Goal: Use online tool/utility: Utilize a website feature to perform a specific function

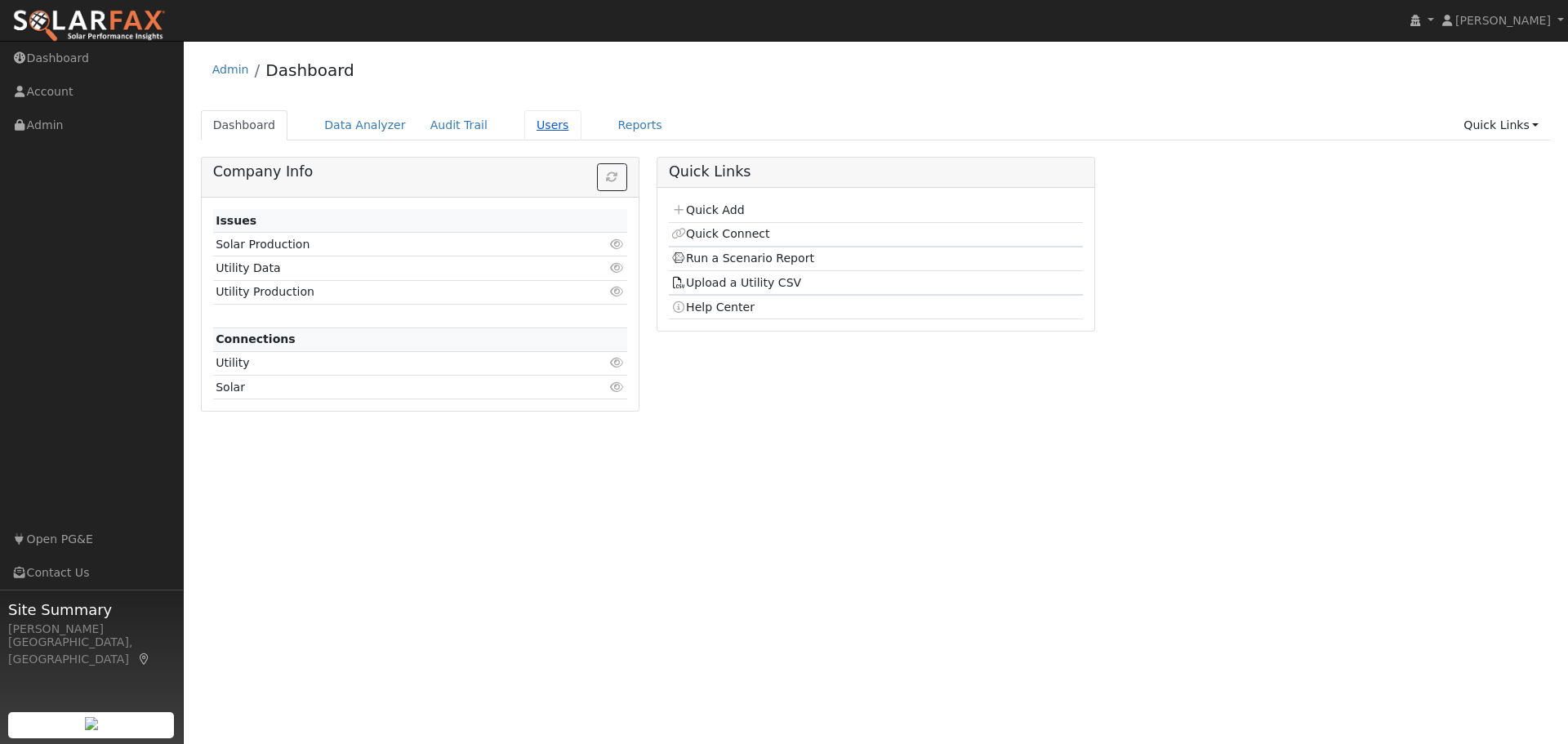
click at [530, 128] on link "Users" at bounding box center [553, 125] width 57 height 30
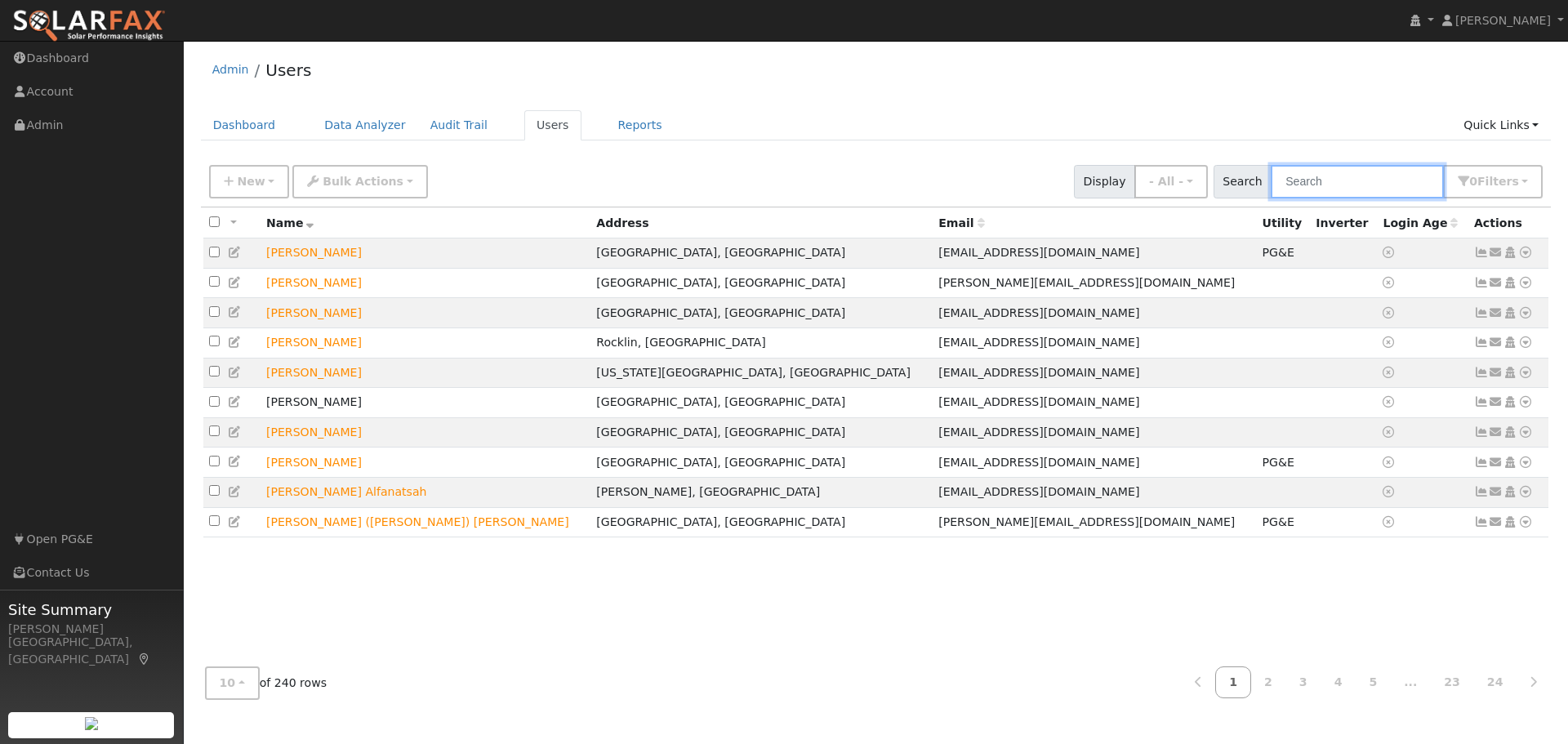
click at [1331, 189] on input "text" at bounding box center [1357, 181] width 173 height 34
type input "crider"
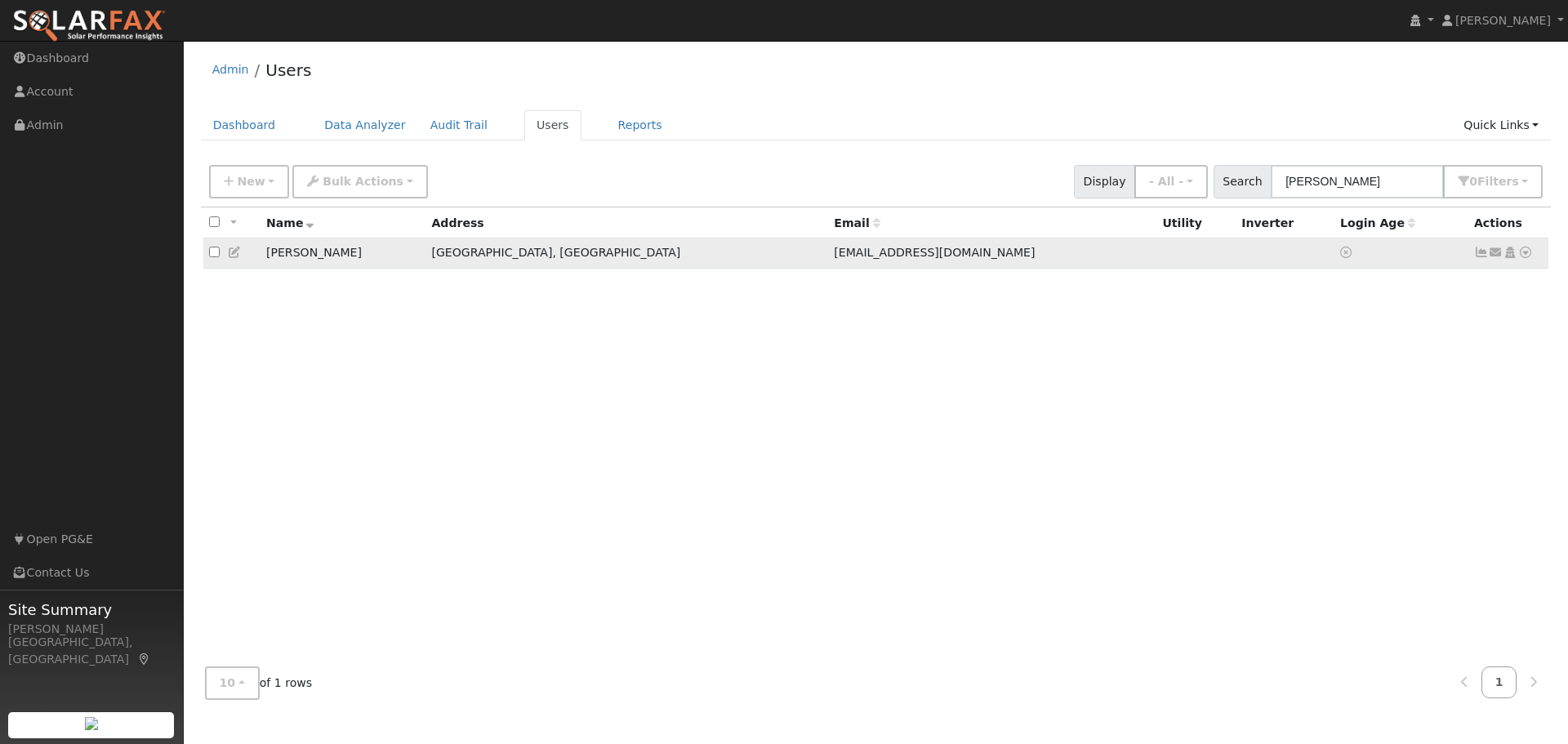
click at [1524, 254] on icon at bounding box center [1525, 252] width 15 height 12
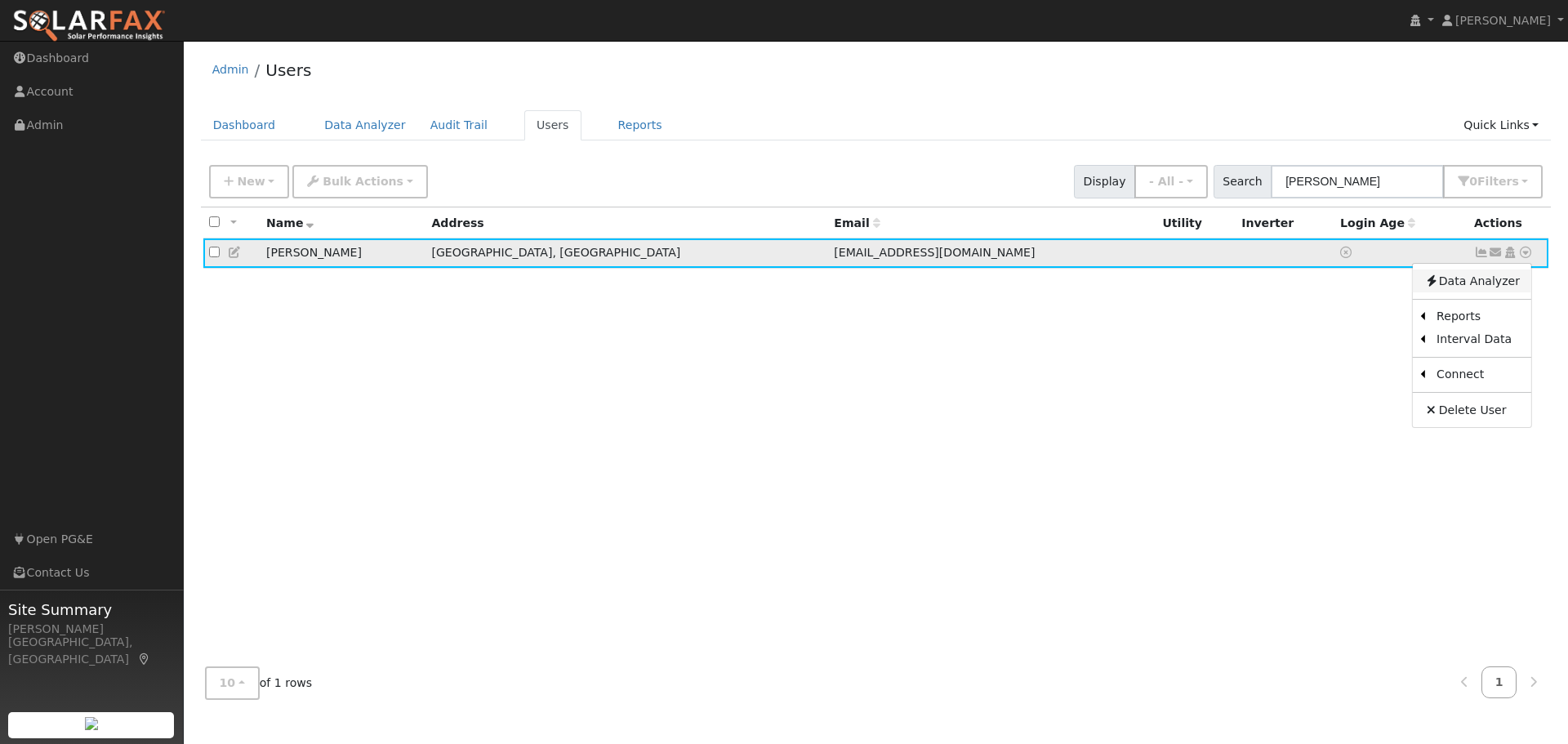
click at [1483, 282] on link "Data Analyzer" at bounding box center [1471, 280] width 118 height 23
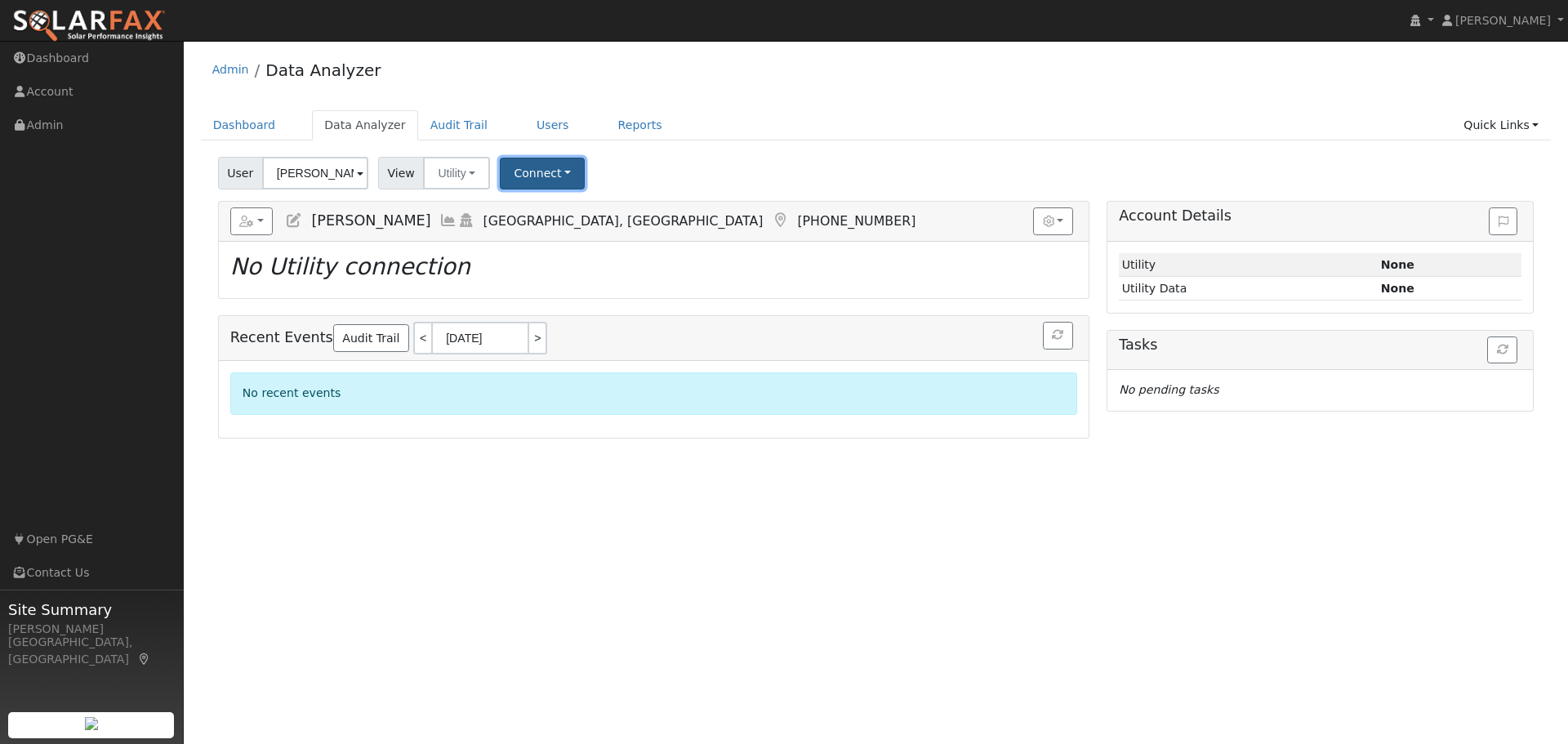
click at [528, 171] on button "Connect" at bounding box center [542, 173] width 85 height 32
click at [574, 211] on link "Select a Provider" at bounding box center [565, 209] width 127 height 23
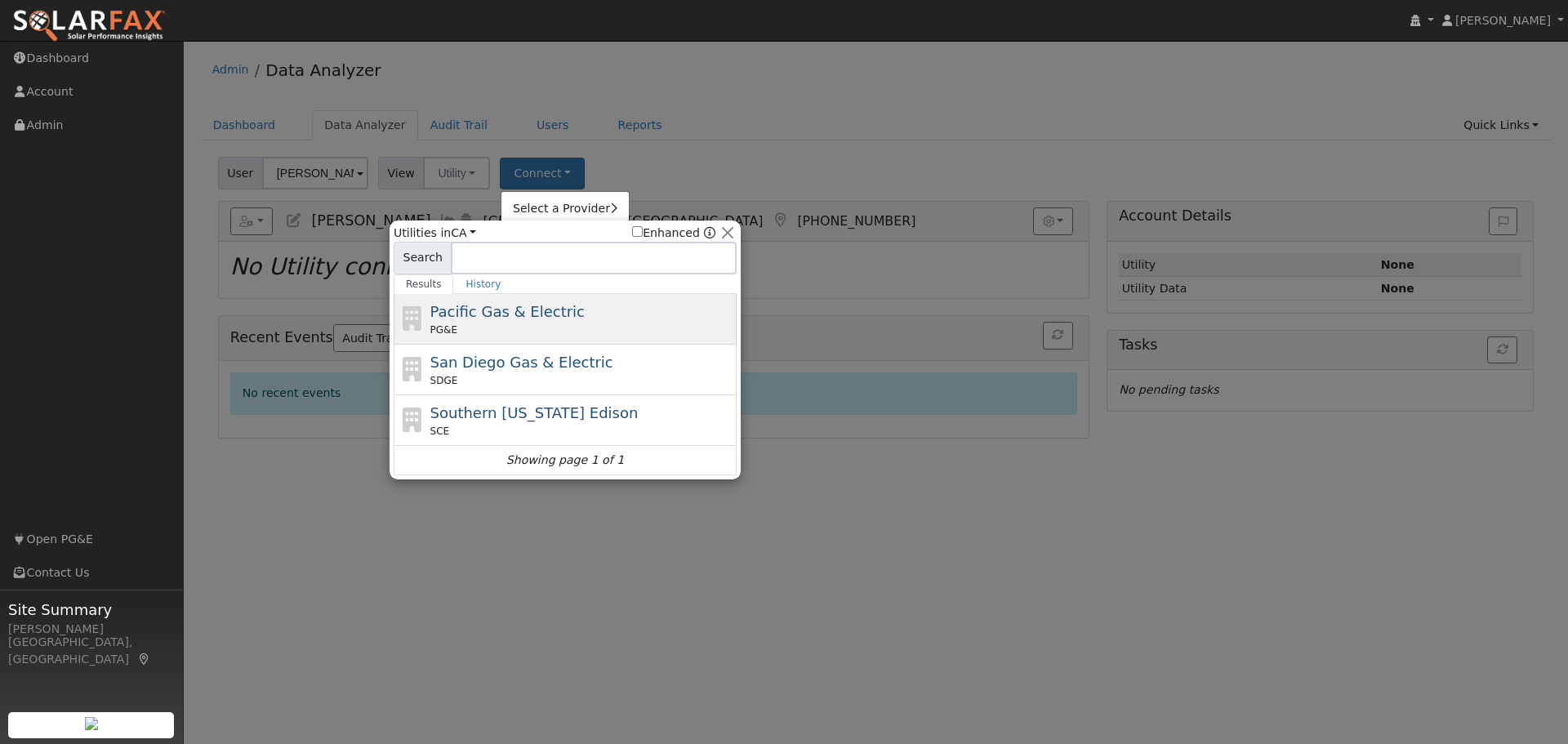
click at [534, 311] on span "Pacific Gas & Electric" at bounding box center [507, 311] width 154 height 17
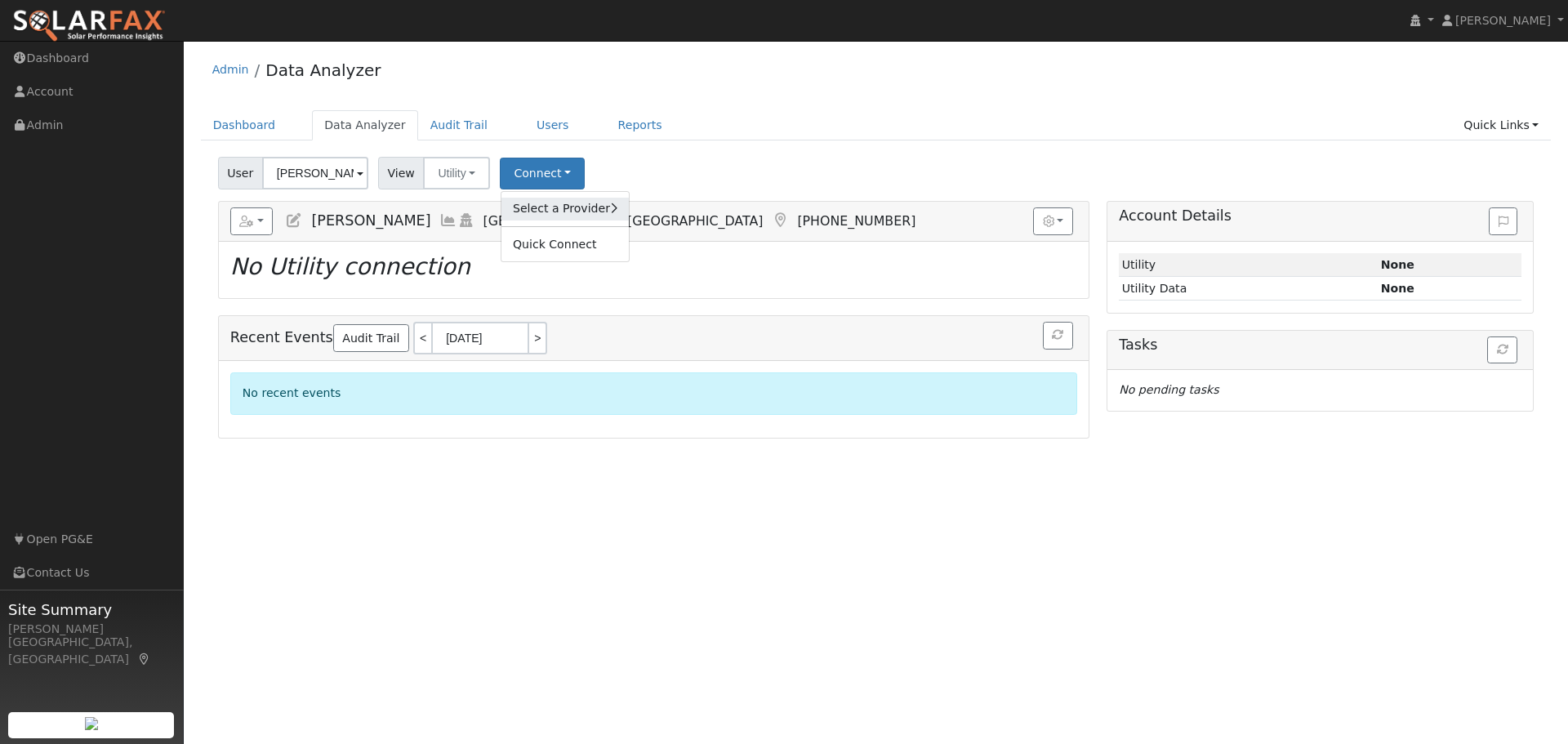
click at [543, 207] on link "Select a Provider" at bounding box center [565, 209] width 127 height 23
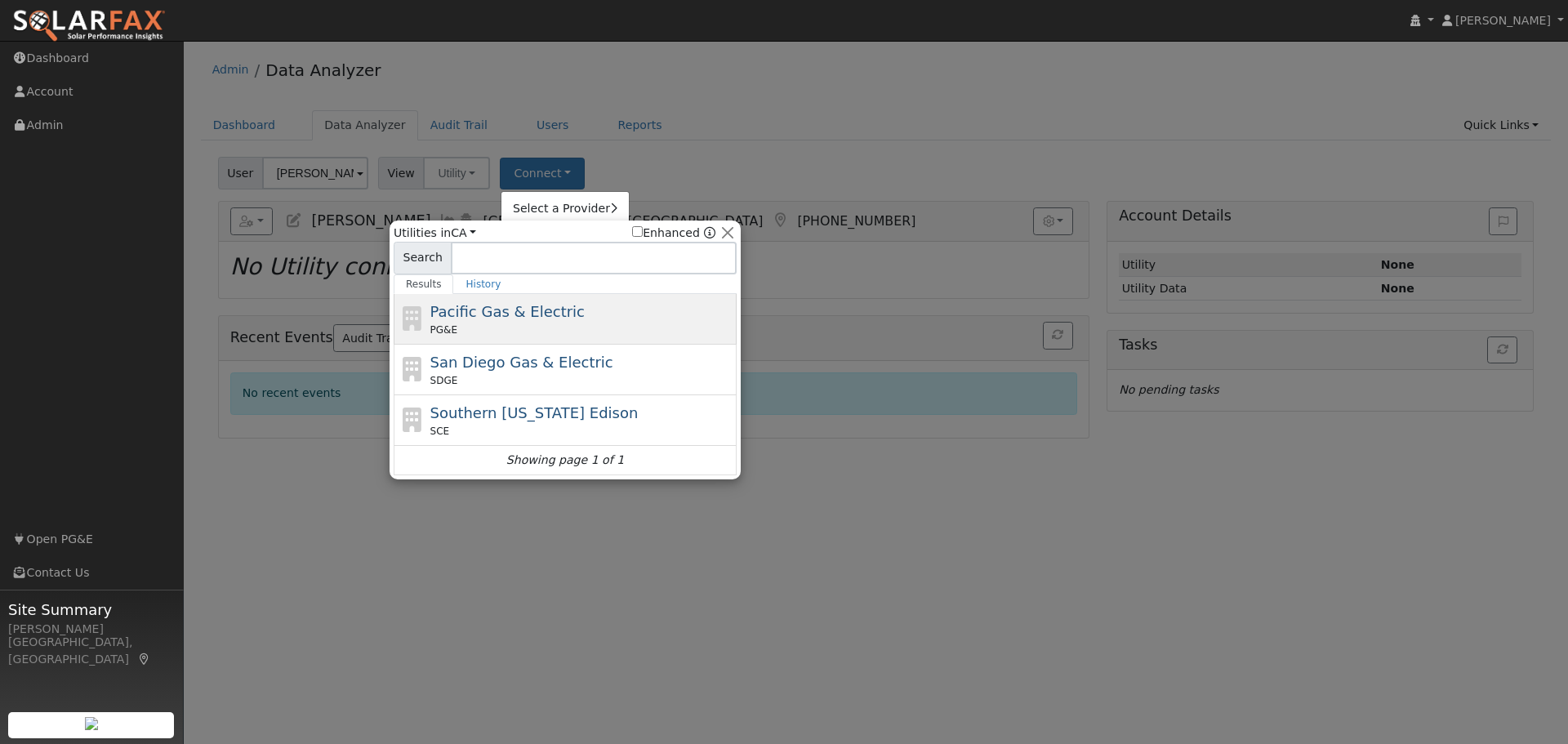
click at [500, 313] on span "Pacific Gas & Electric" at bounding box center [507, 311] width 154 height 17
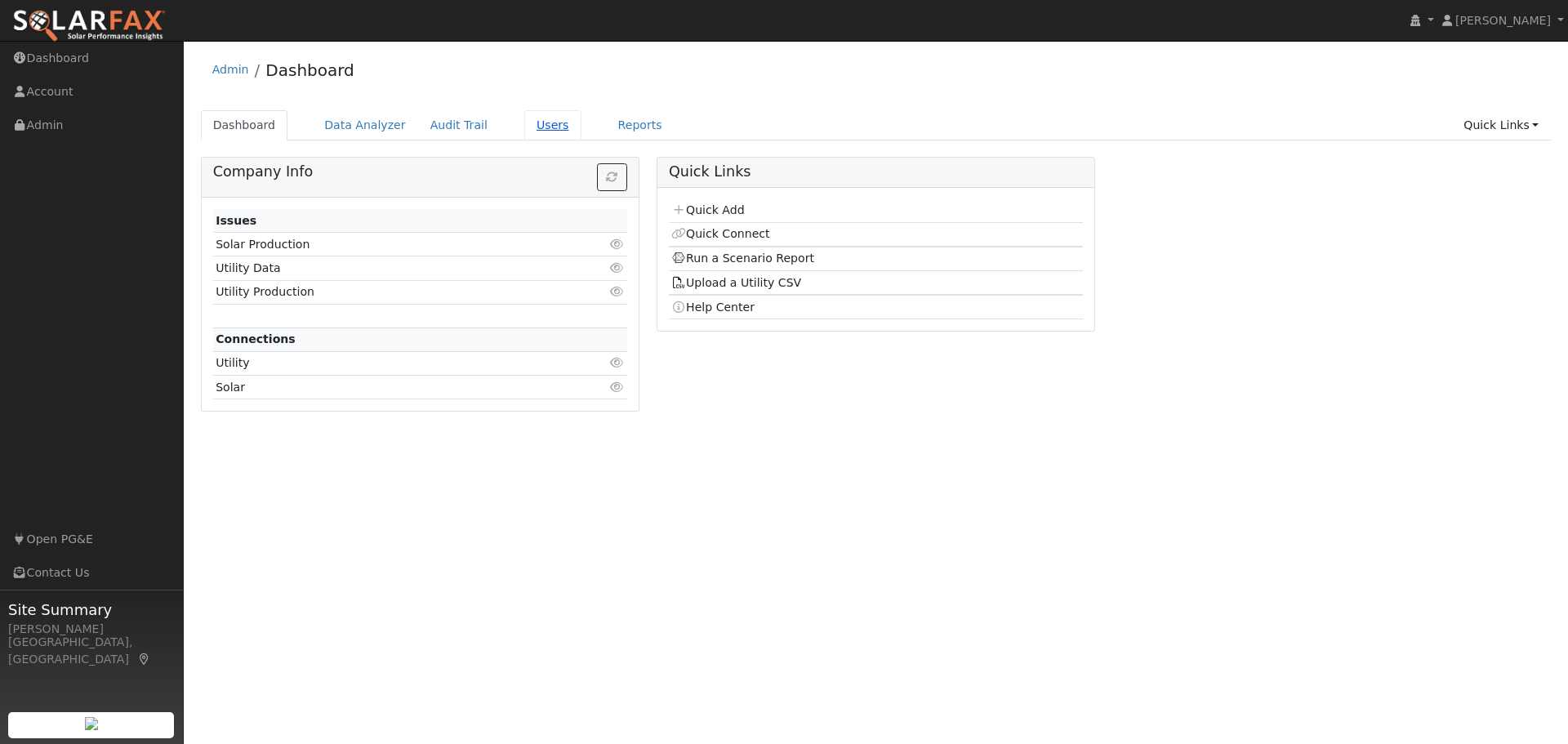
click at [533, 125] on link "Users" at bounding box center [553, 125] width 57 height 30
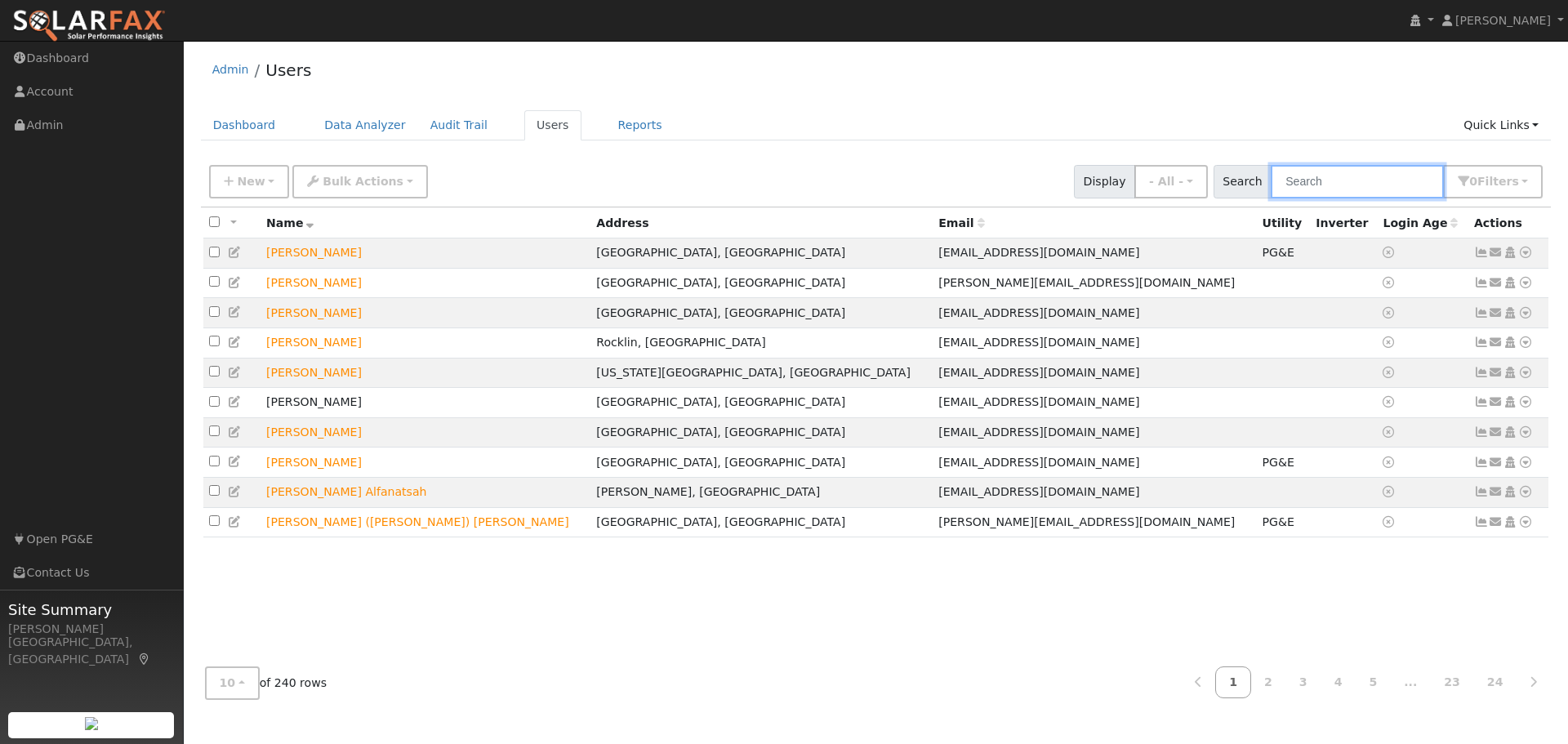
click at [1329, 181] on input "text" at bounding box center [1357, 181] width 173 height 34
type input "[PERSON_NAME]"
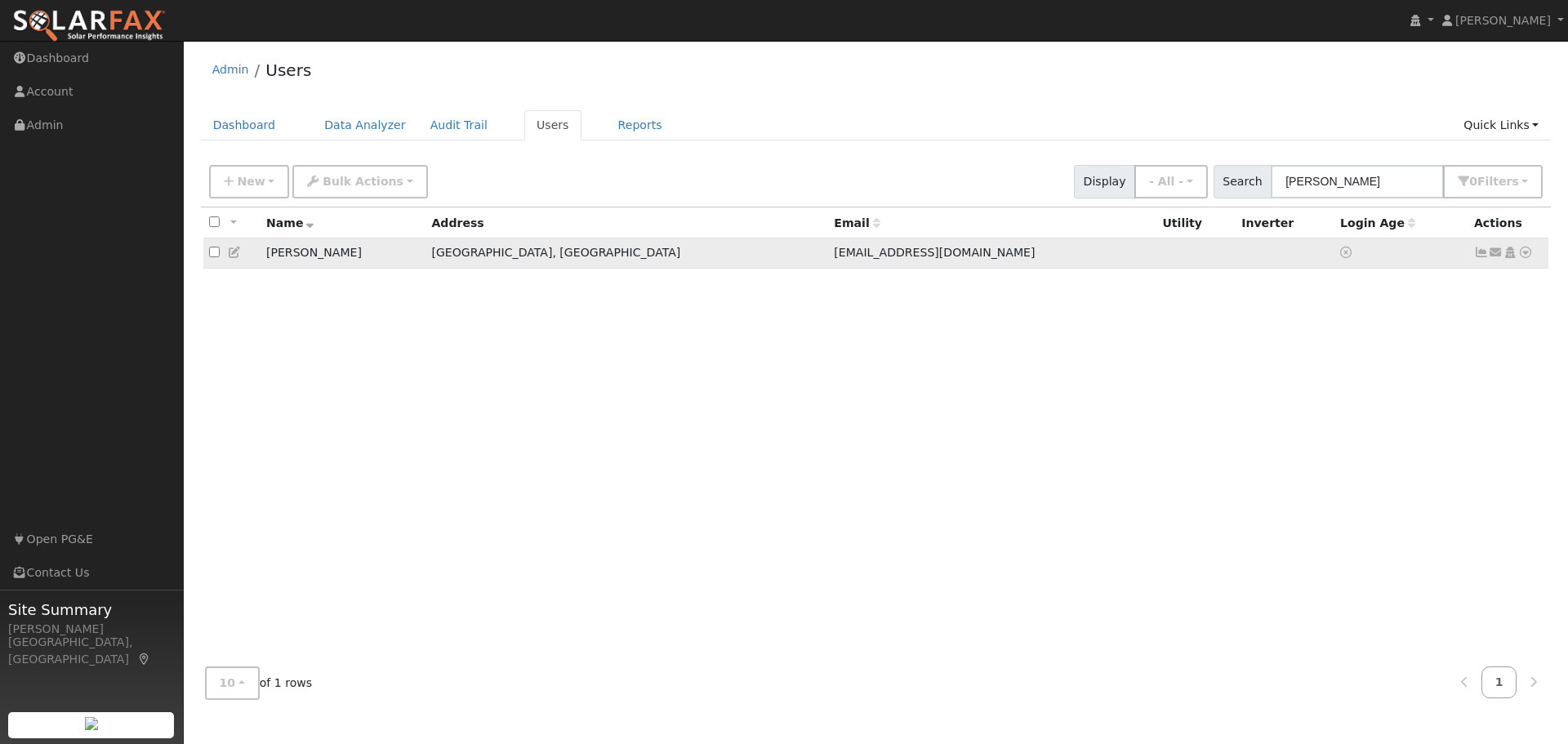
click at [1524, 255] on icon at bounding box center [1525, 252] width 15 height 12
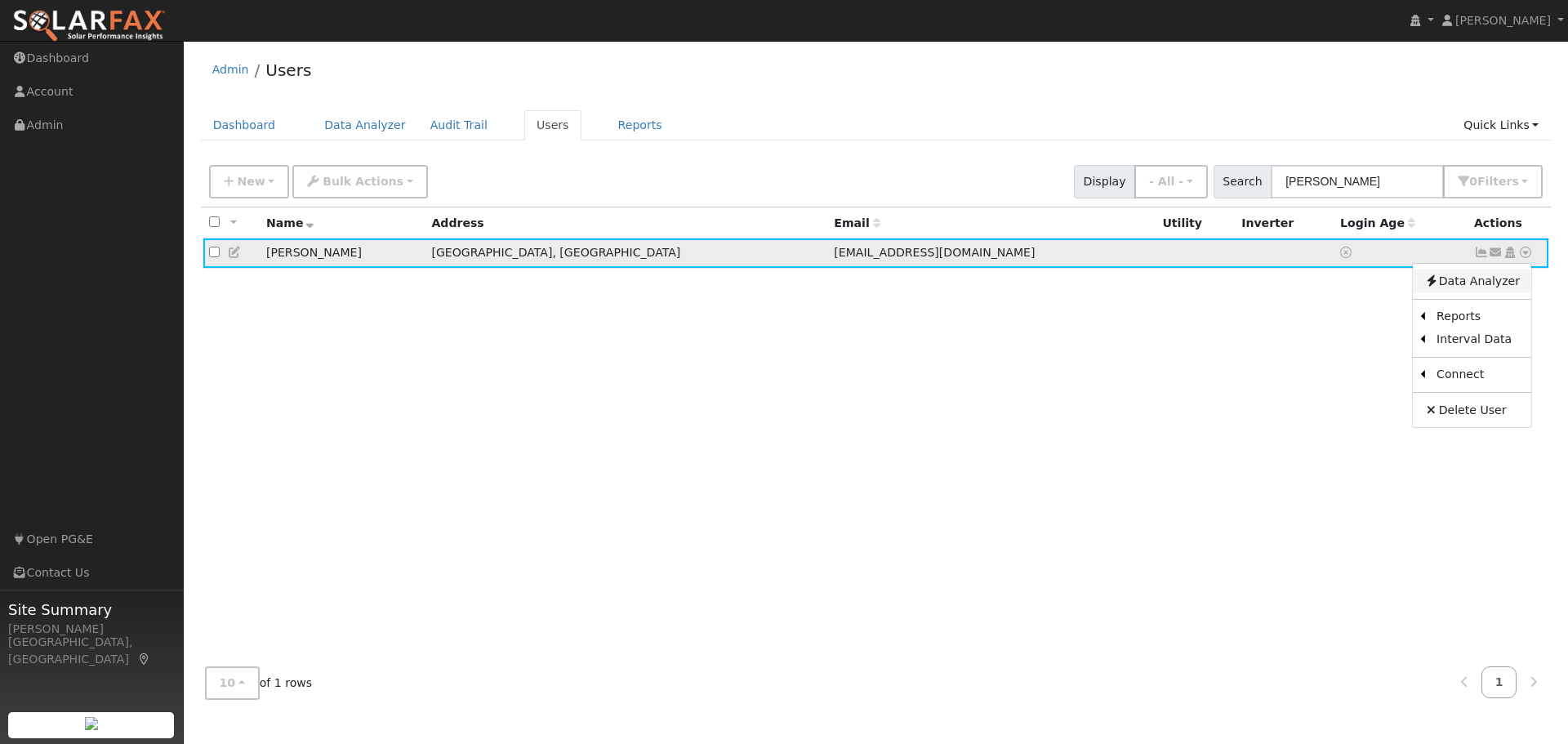
click at [1480, 286] on link "Data Analyzer" at bounding box center [1471, 280] width 118 height 23
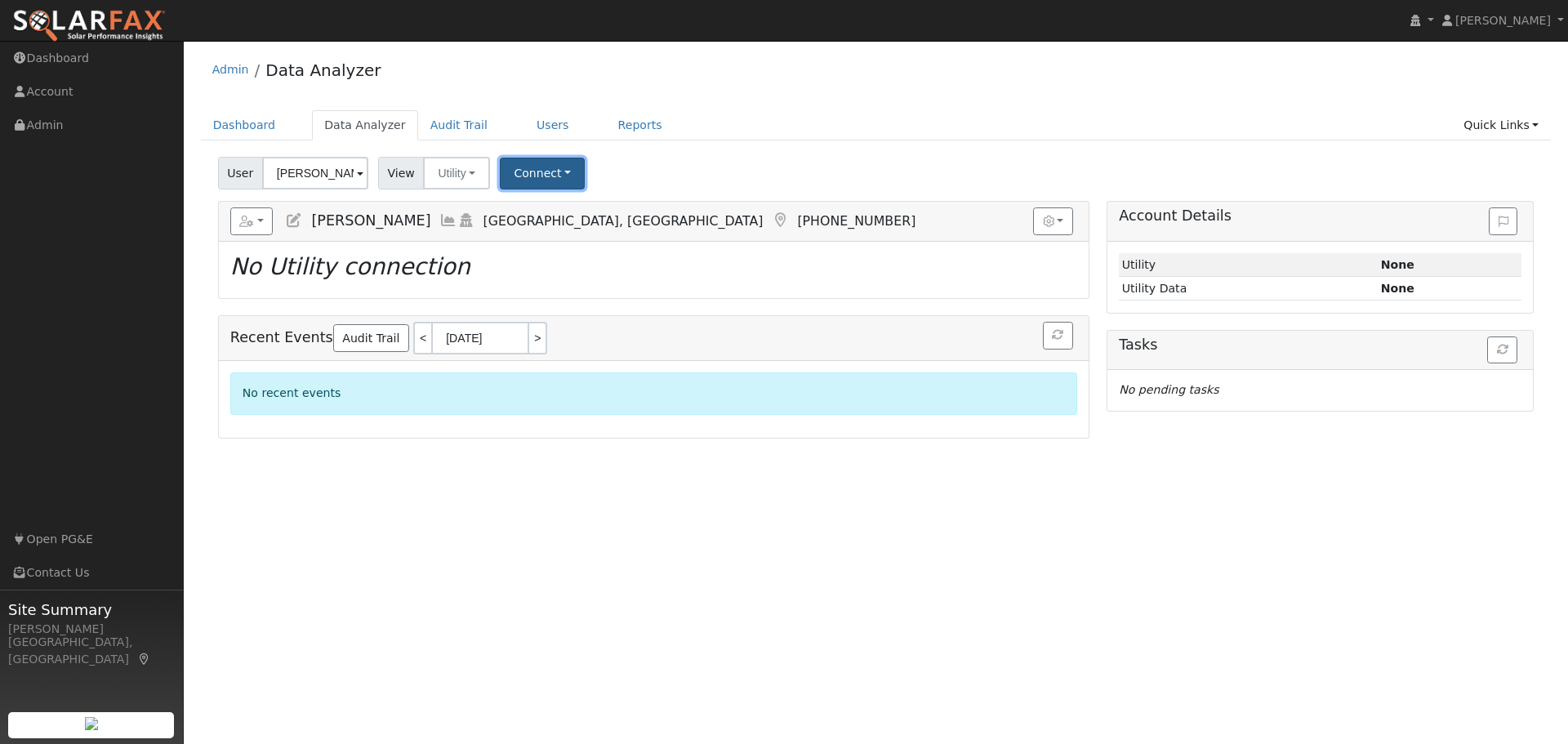
click at [530, 169] on button "Connect" at bounding box center [542, 173] width 85 height 32
click at [543, 209] on link "Select a Provider" at bounding box center [565, 209] width 127 height 23
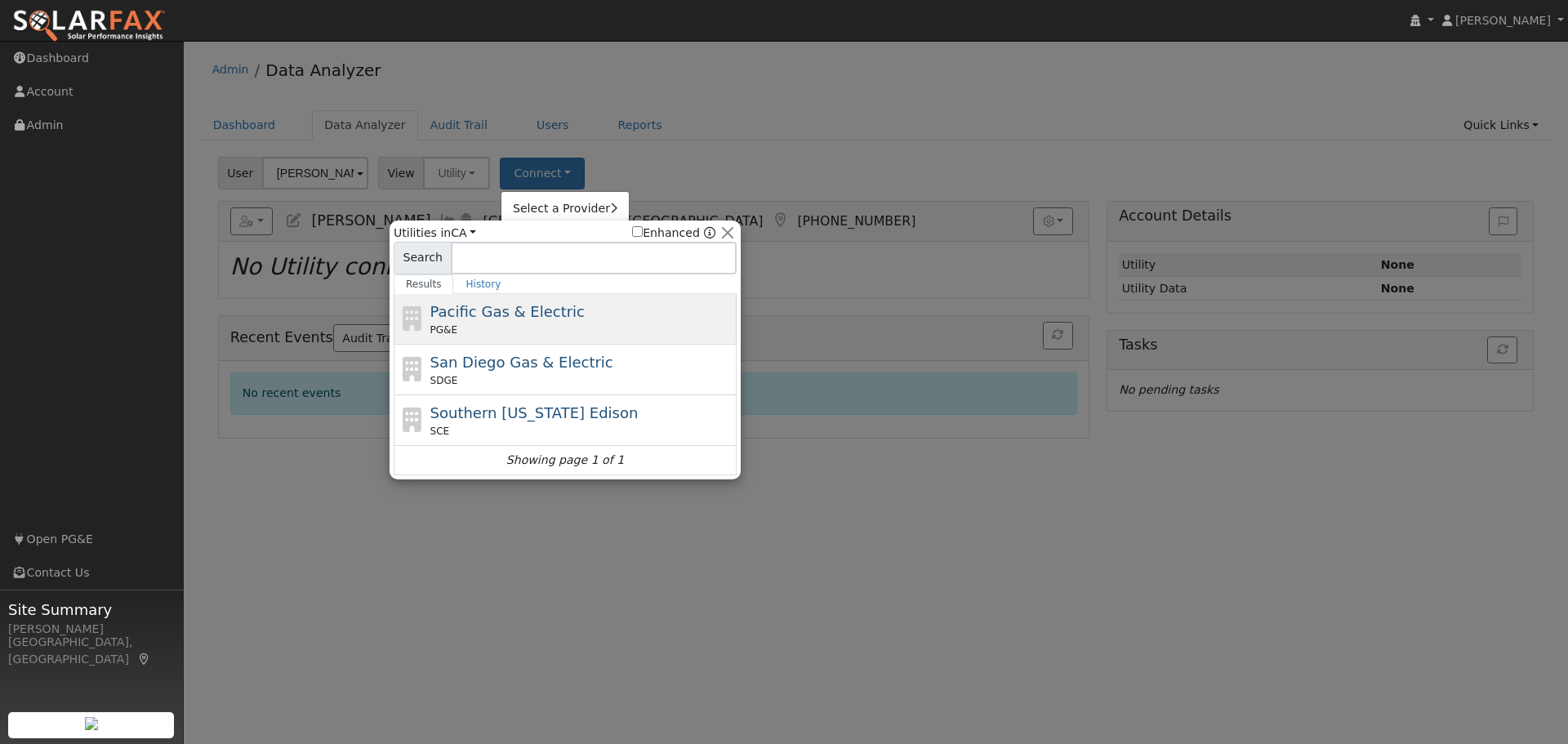
click at [516, 325] on div "PG&E" at bounding box center [582, 330] width 303 height 15
